Goal: Information Seeking & Learning: Learn about a topic

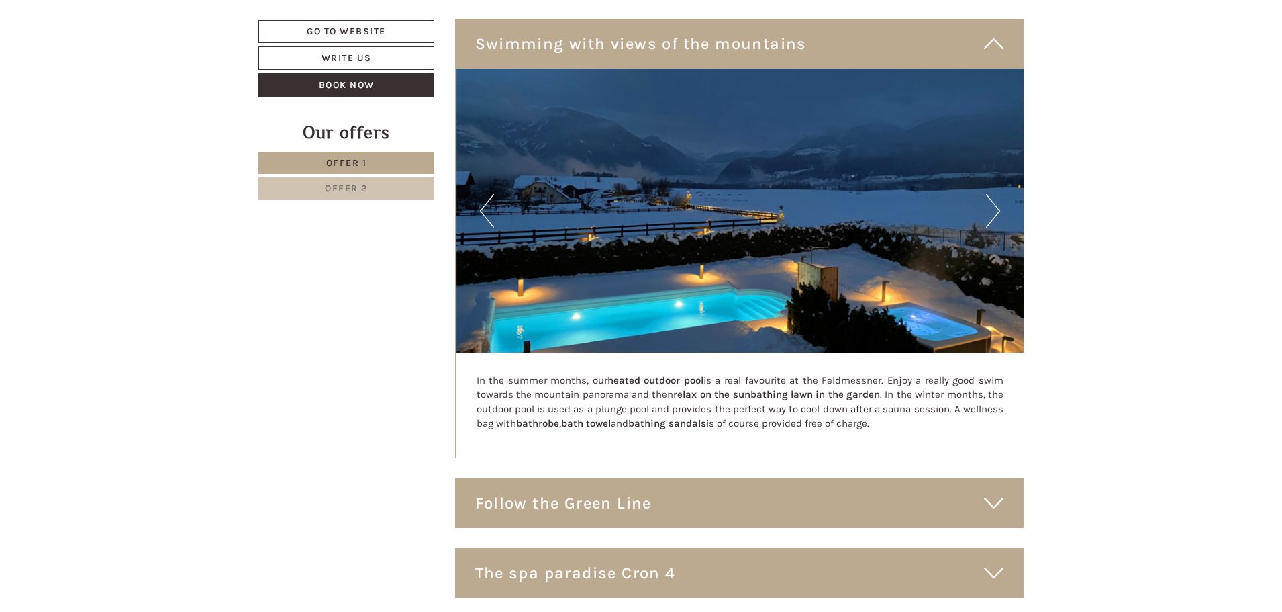
scroll to position [5909, 0]
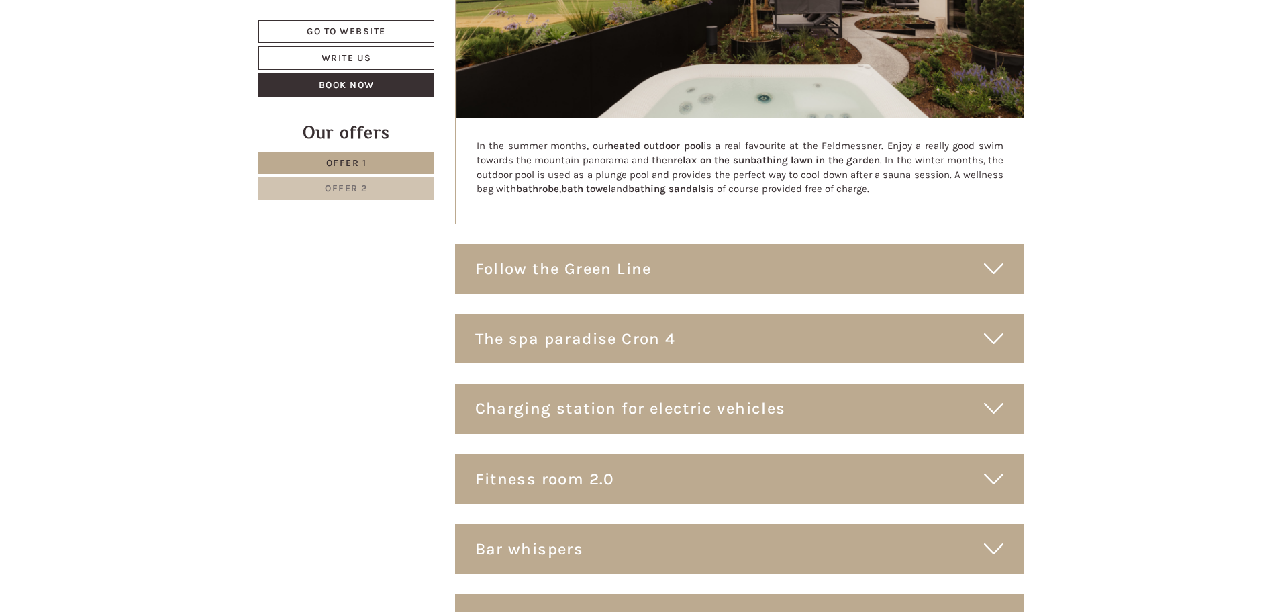
click at [610, 274] on div "Follow the Green Line" at bounding box center [739, 269] width 569 height 50
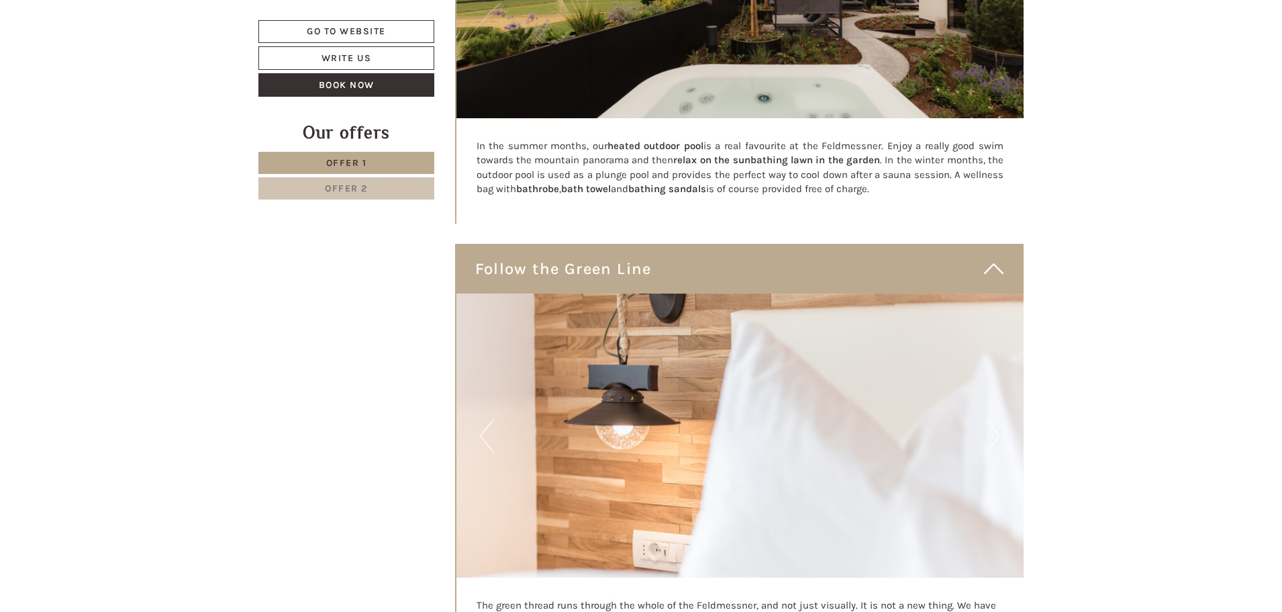
click at [990, 433] on button "Next" at bounding box center [993, 436] width 14 height 34
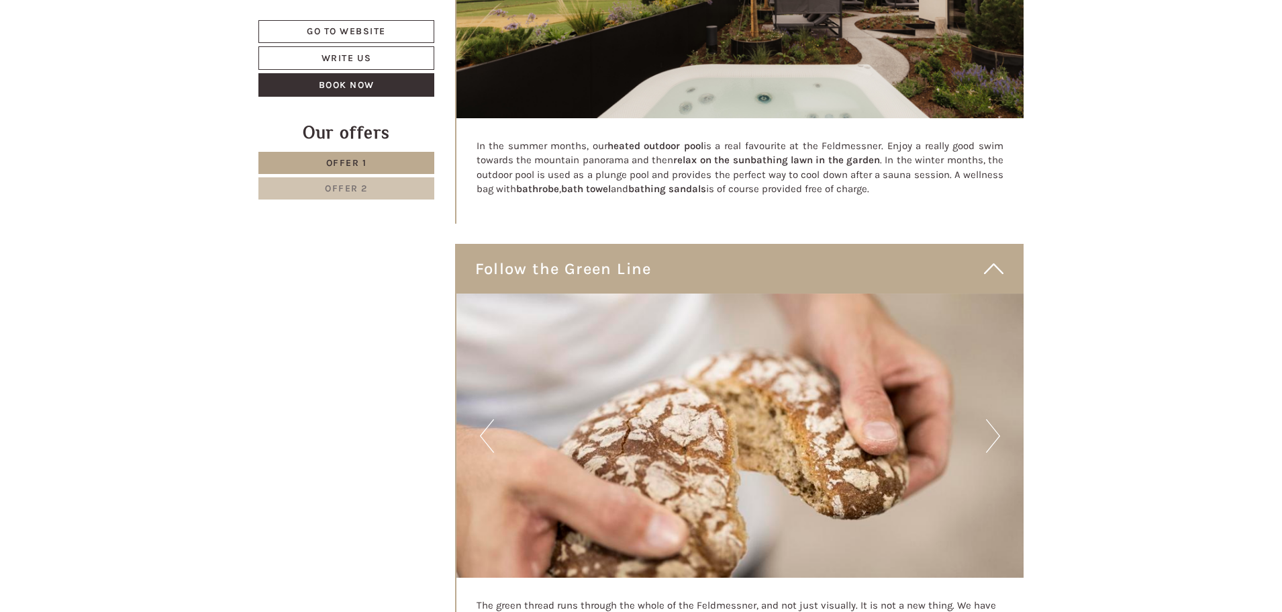
click at [990, 433] on button "Next" at bounding box center [993, 436] width 14 height 34
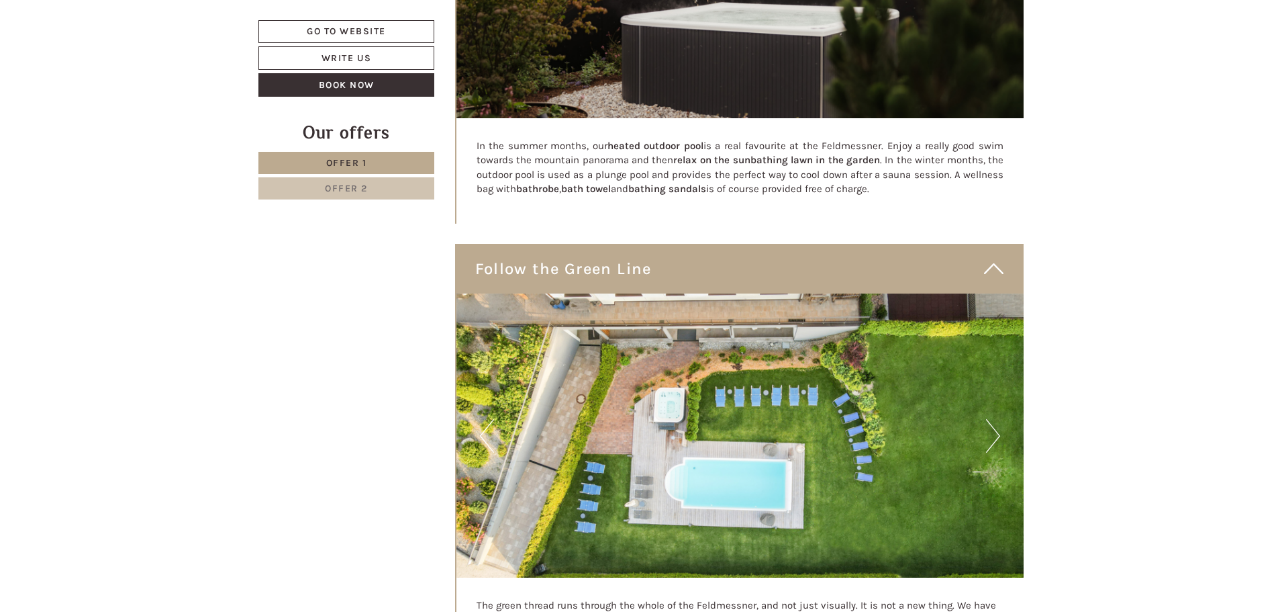
click at [990, 433] on button "Next" at bounding box center [993, 436] width 14 height 34
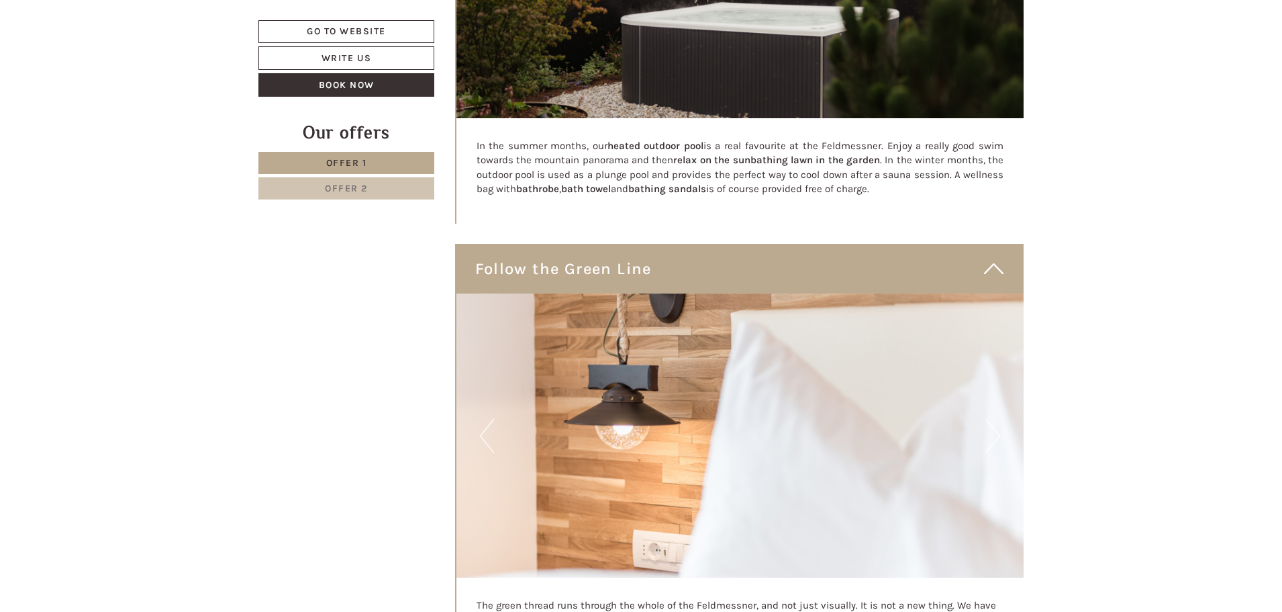
click at [990, 433] on button "Next" at bounding box center [993, 436] width 14 height 34
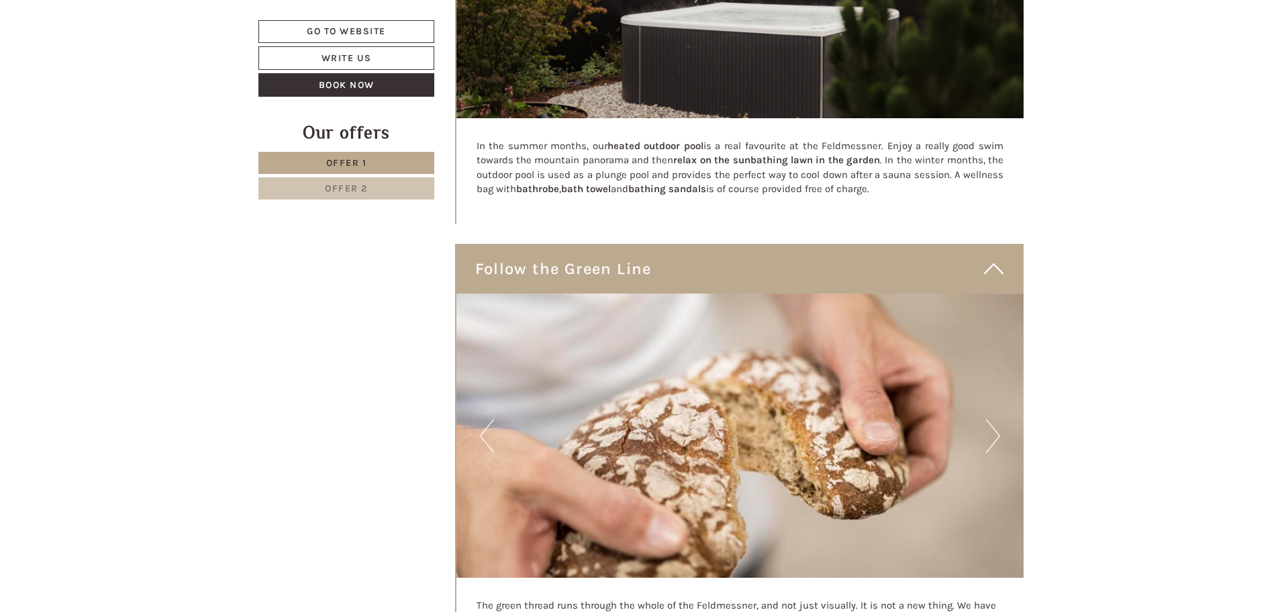
click at [990, 271] on icon at bounding box center [993, 268] width 19 height 23
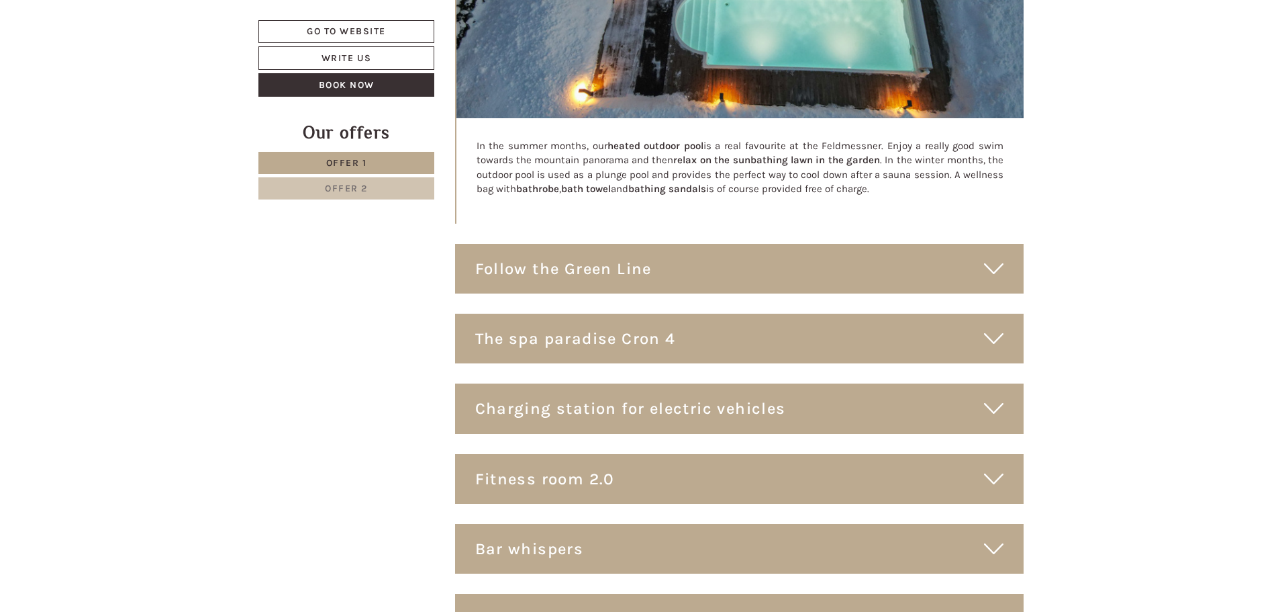
click at [998, 419] on icon at bounding box center [993, 408] width 19 height 23
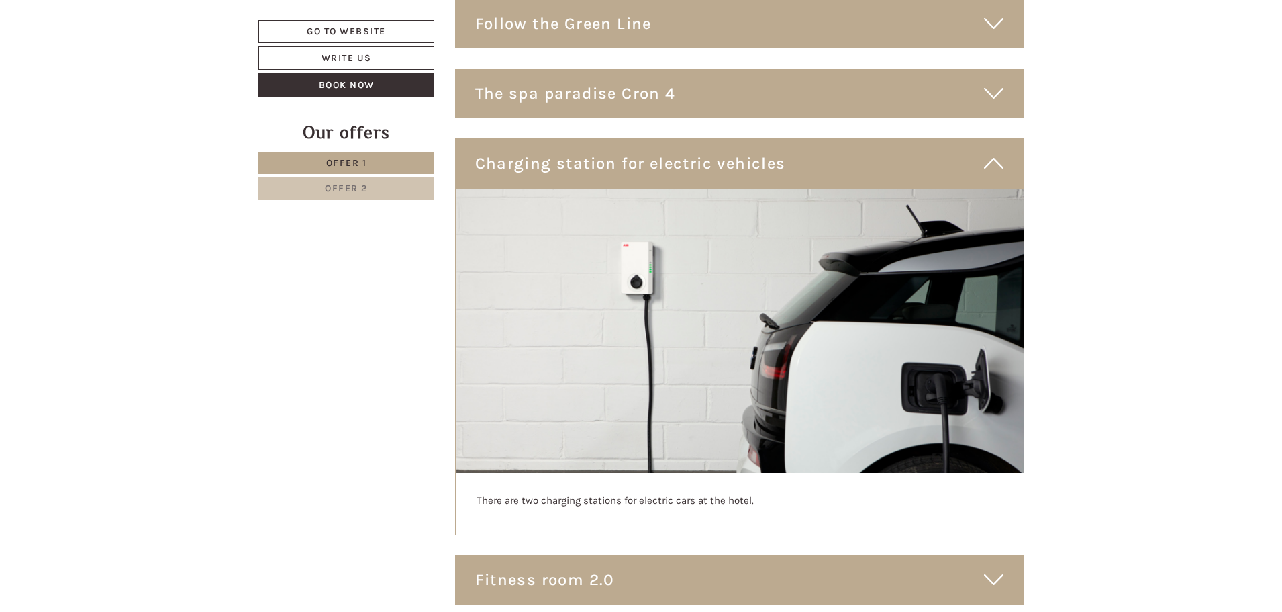
scroll to position [6177, 0]
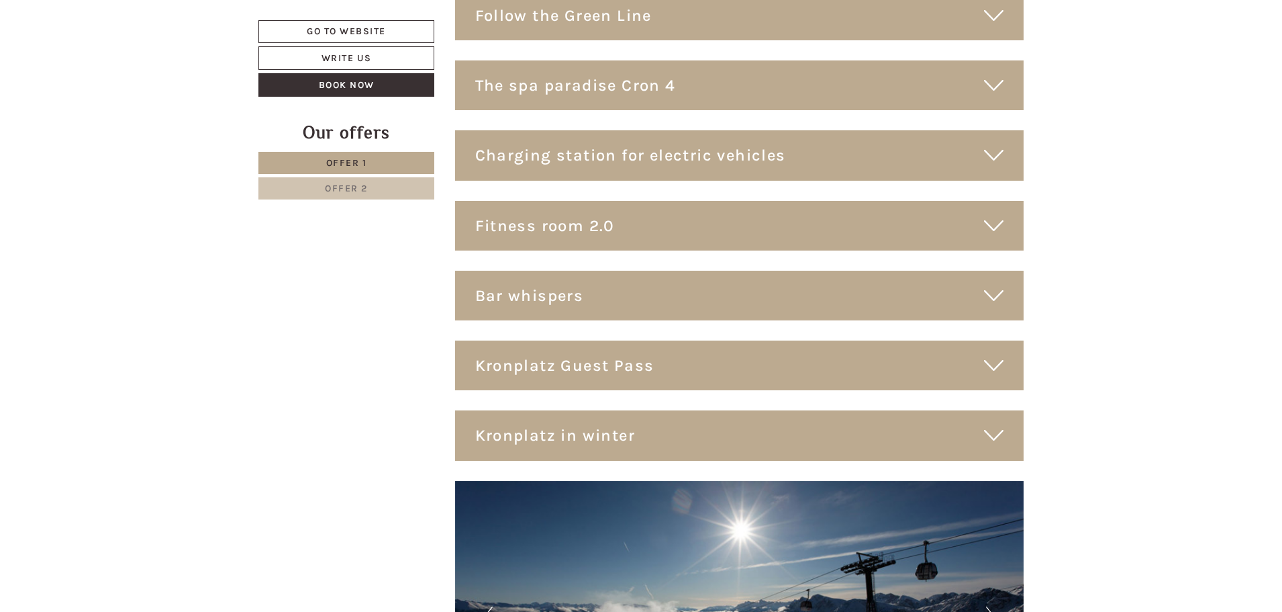
click at [1007, 167] on div "Charging station for electric vehicles" at bounding box center [739, 155] width 569 height 50
